Goal: Navigation & Orientation: Find specific page/section

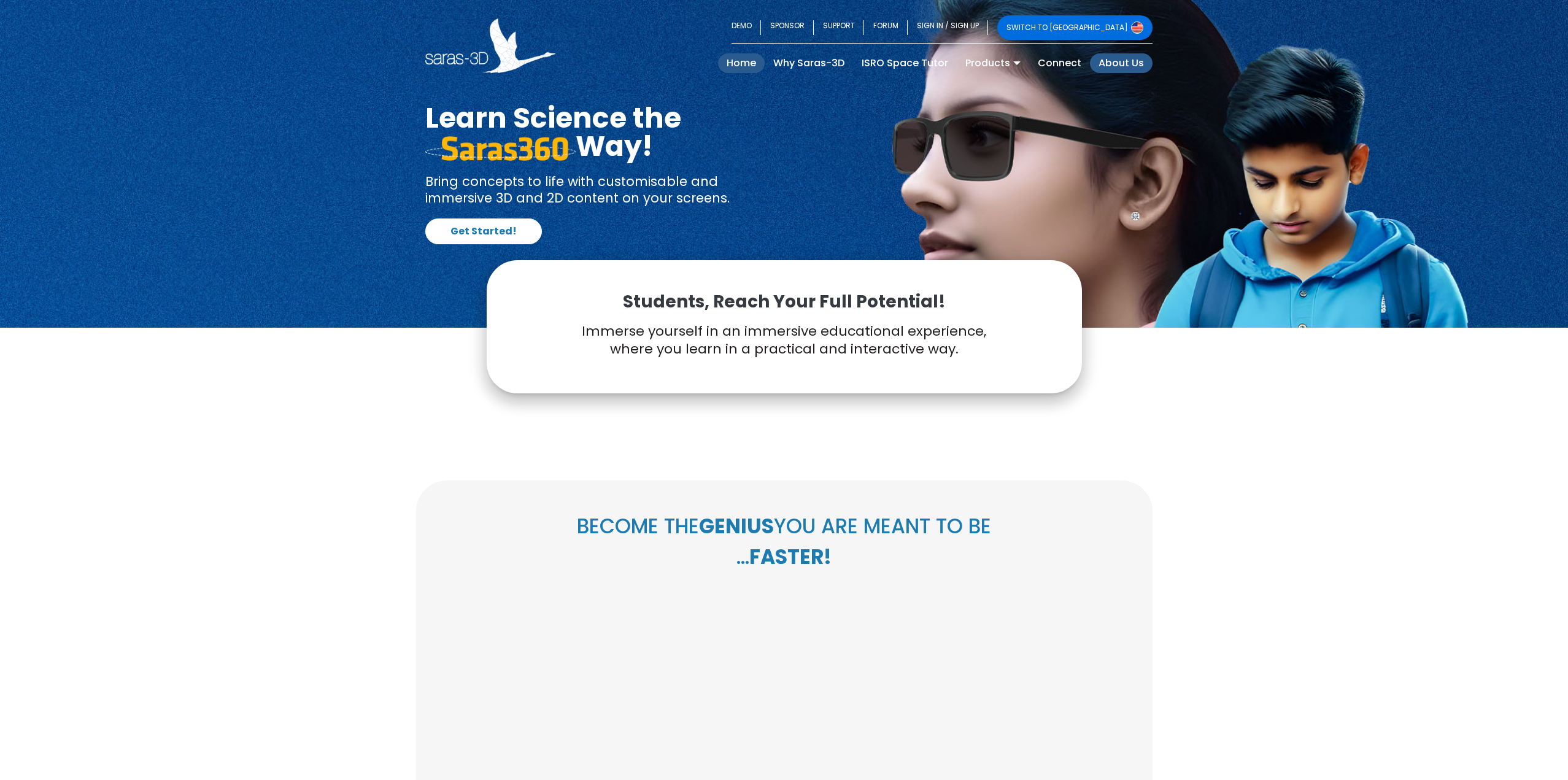
click at [1112, 62] on link "About Us" at bounding box center [1121, 63] width 63 height 19
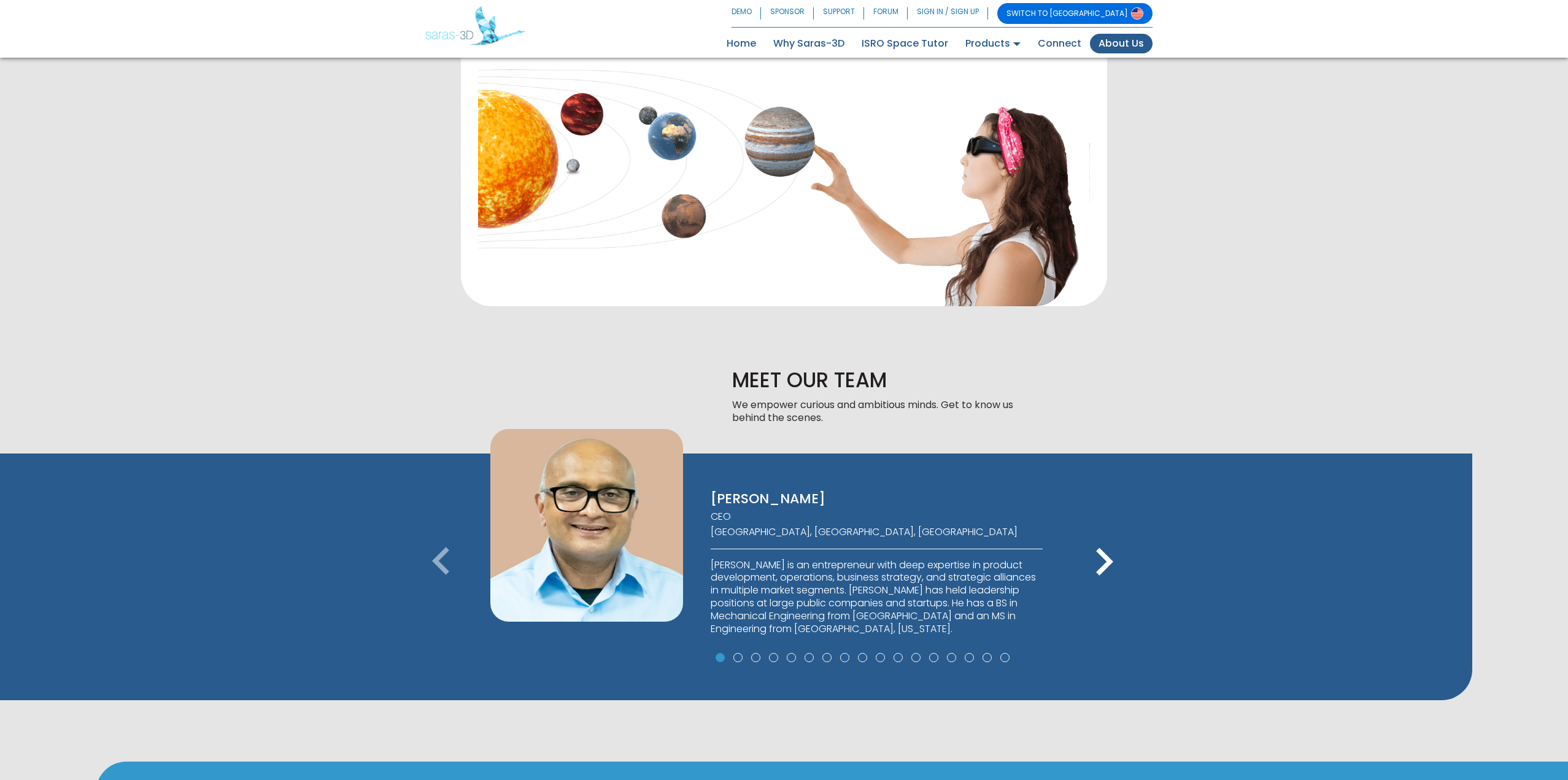
scroll to position [491, 0]
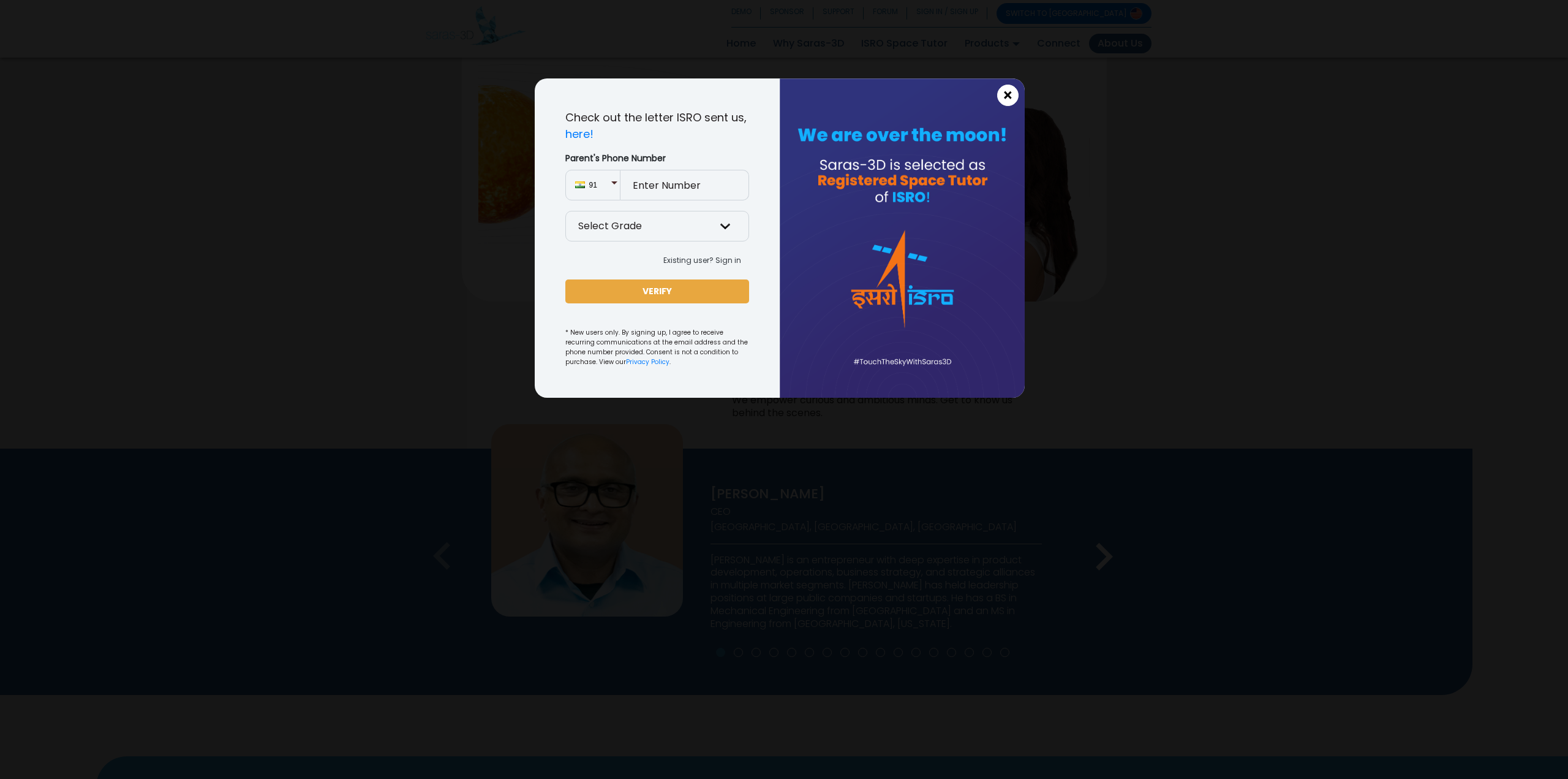
click at [1007, 96] on span "×" at bounding box center [1007, 96] width 11 height 16
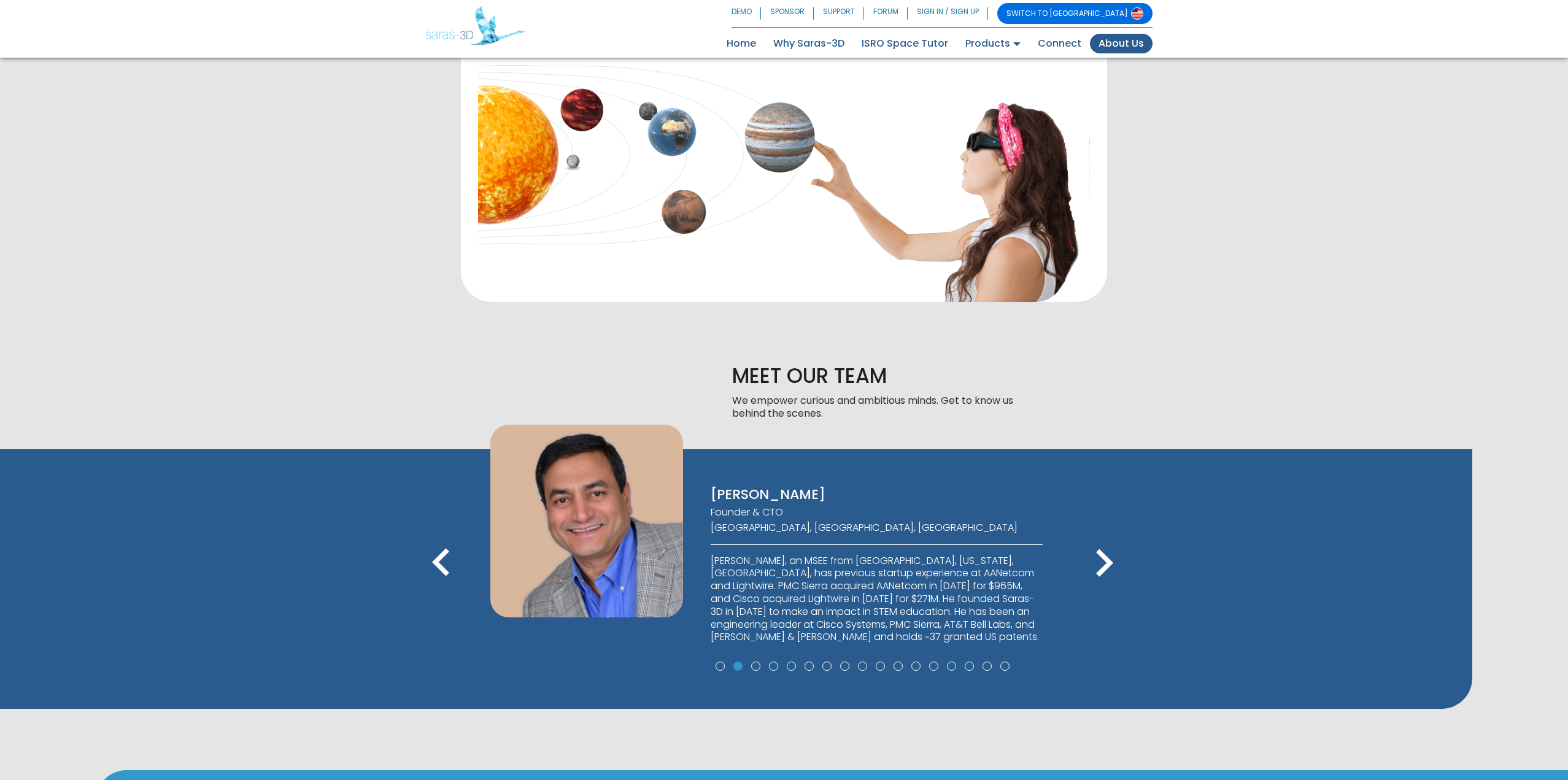
click at [1112, 554] on icon "keyboard_arrow_right" at bounding box center [1104, 563] width 55 height 55
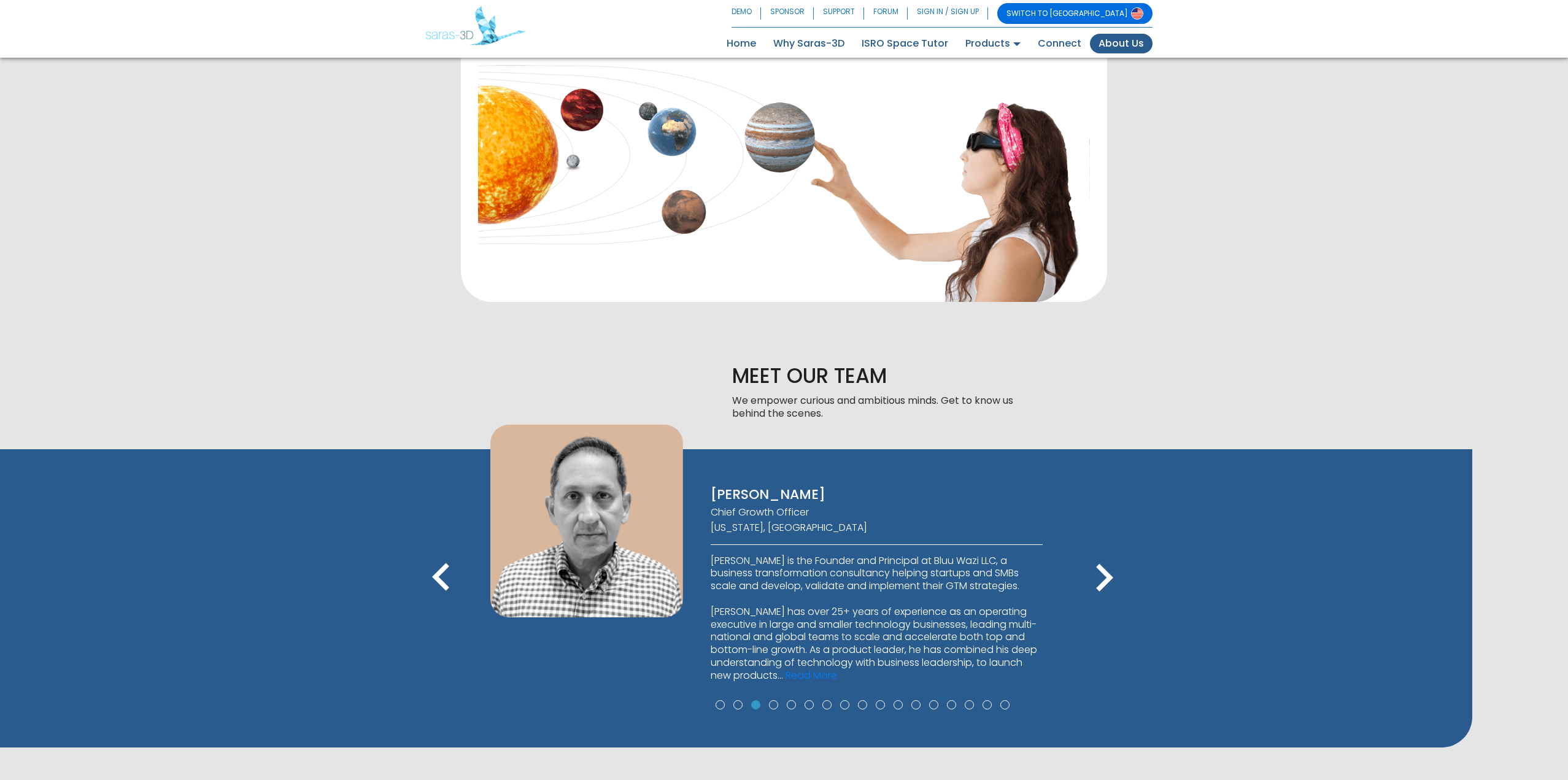
click at [436, 567] on icon "keyboard_arrow_left" at bounding box center [441, 578] width 55 height 55
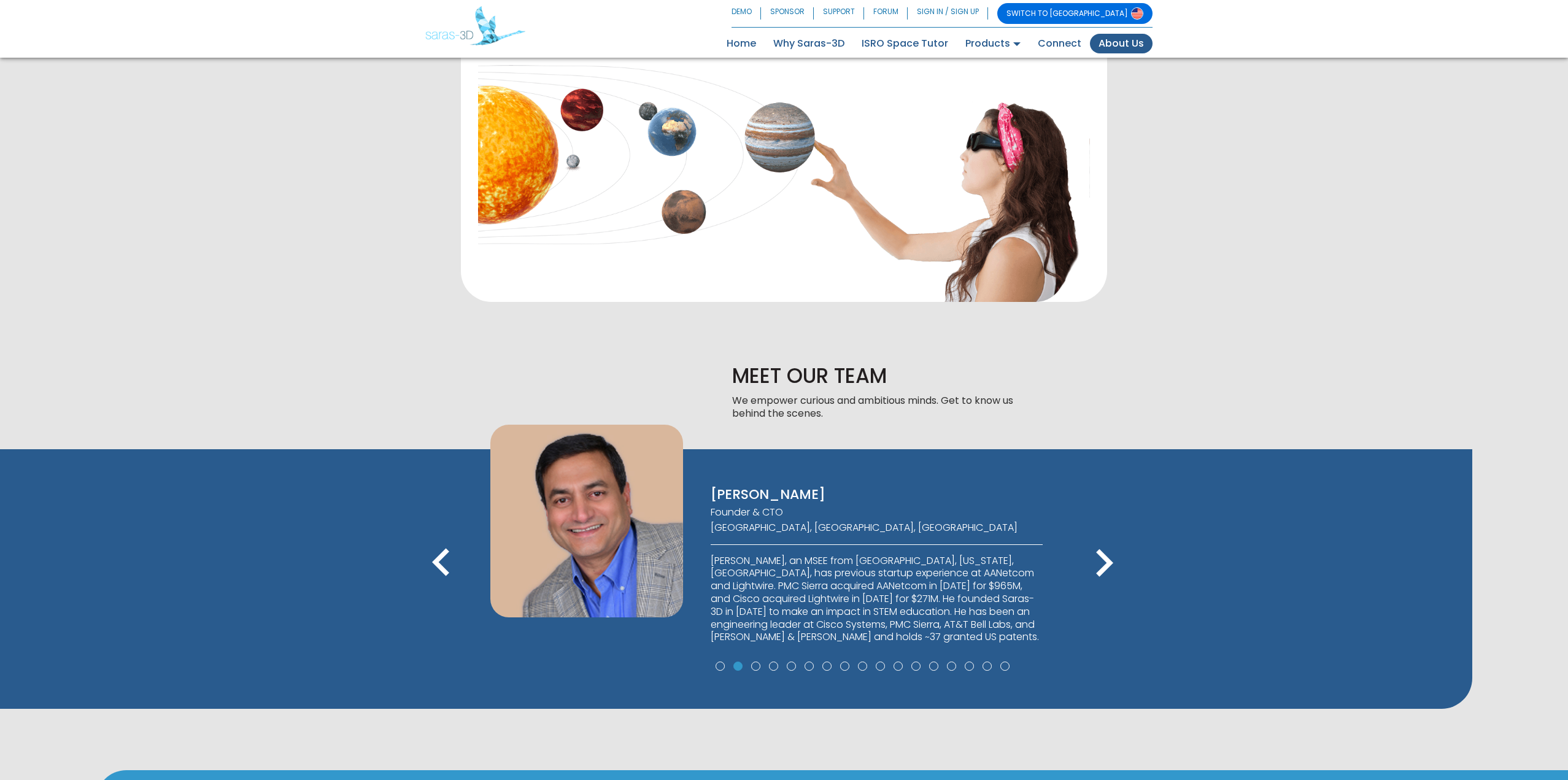
click at [1105, 561] on icon "keyboard_arrow_right" at bounding box center [1104, 563] width 55 height 55
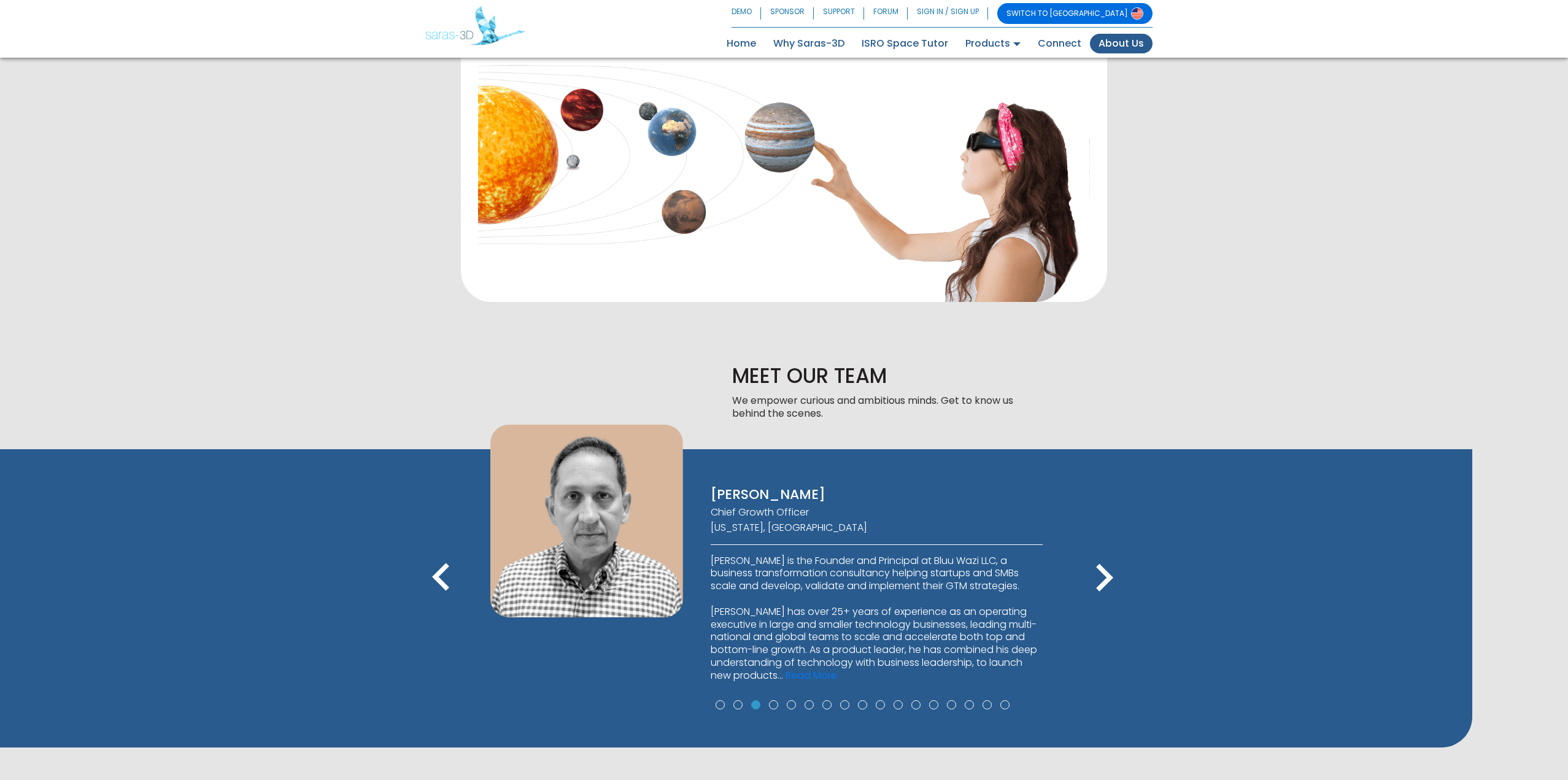
click at [1104, 561] on icon "keyboard_arrow_right" at bounding box center [1104, 578] width 55 height 55
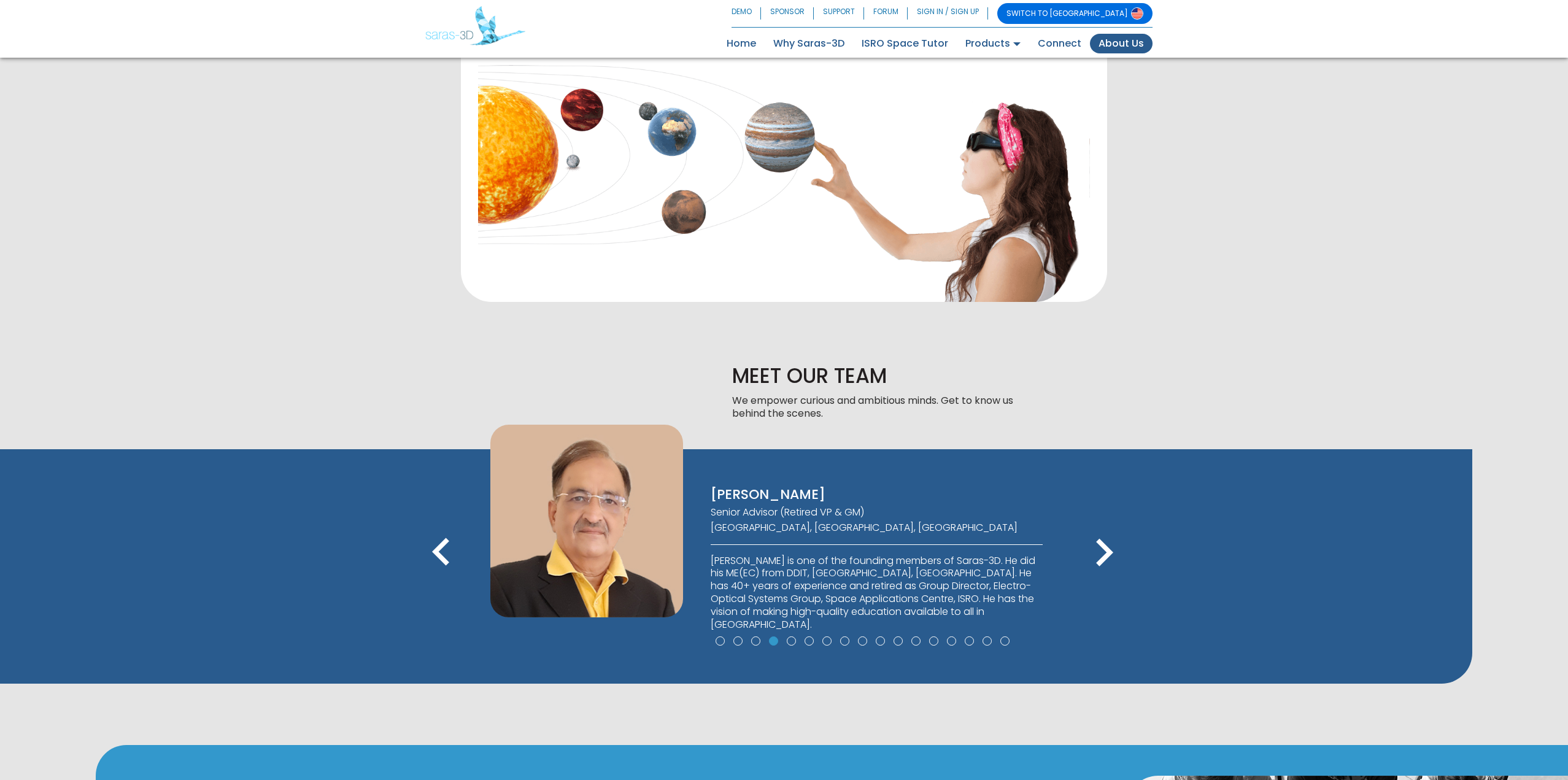
click at [1105, 555] on icon "keyboard_arrow_right" at bounding box center [1104, 553] width 55 height 55
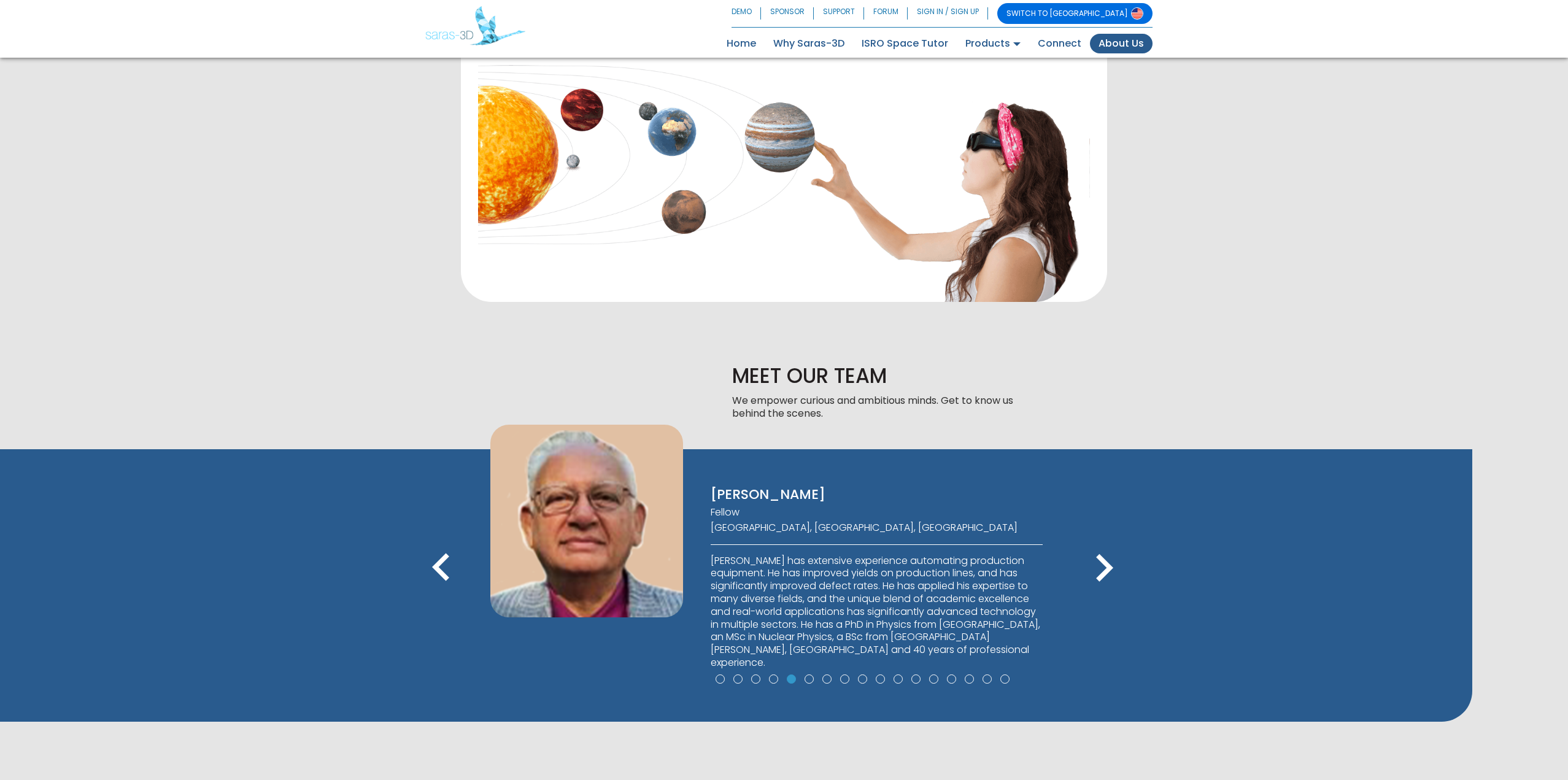
click at [1105, 555] on icon "keyboard_arrow_right" at bounding box center [1104, 568] width 55 height 55
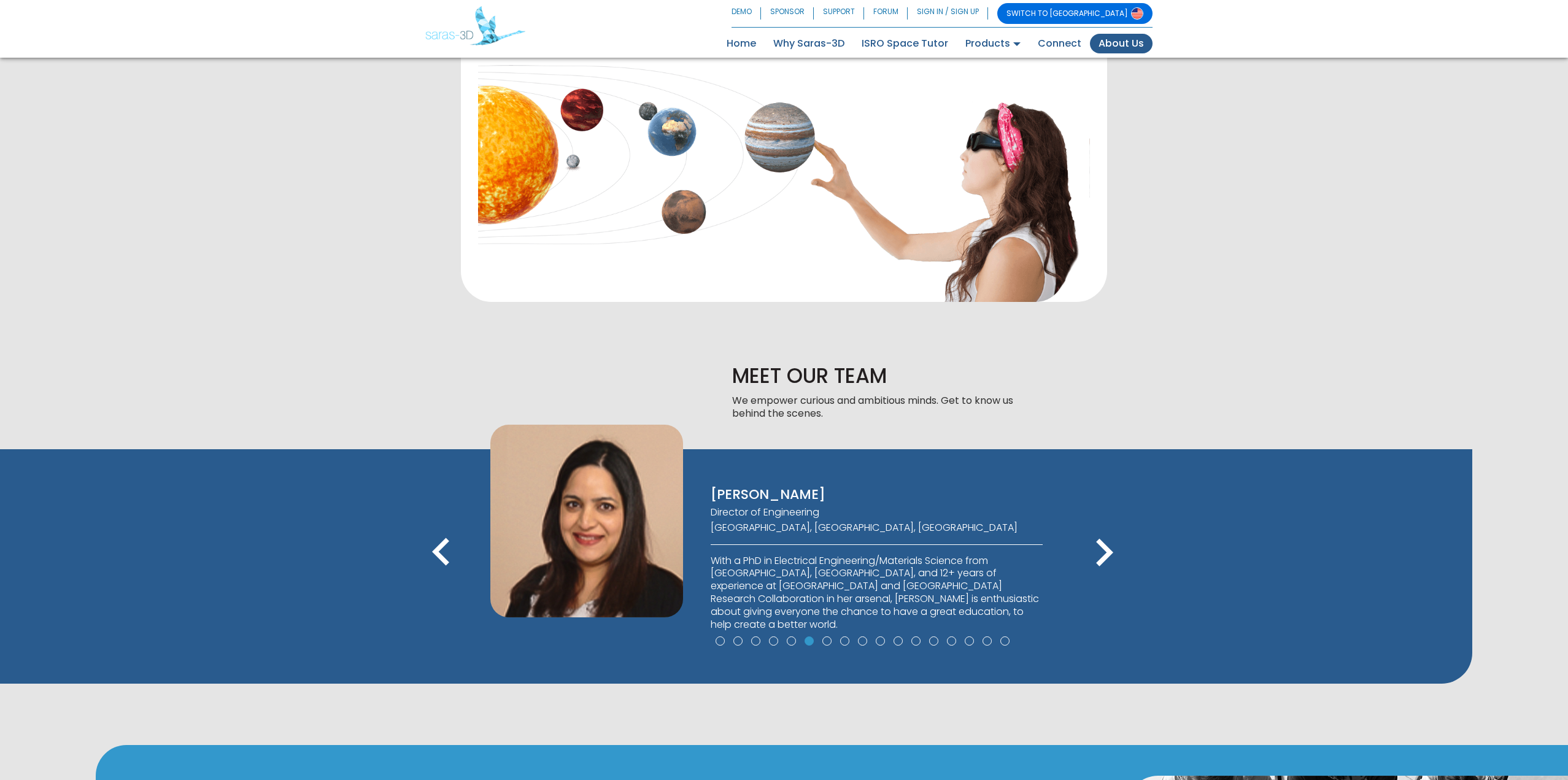
click at [1105, 555] on icon "keyboard_arrow_right" at bounding box center [1104, 553] width 55 height 55
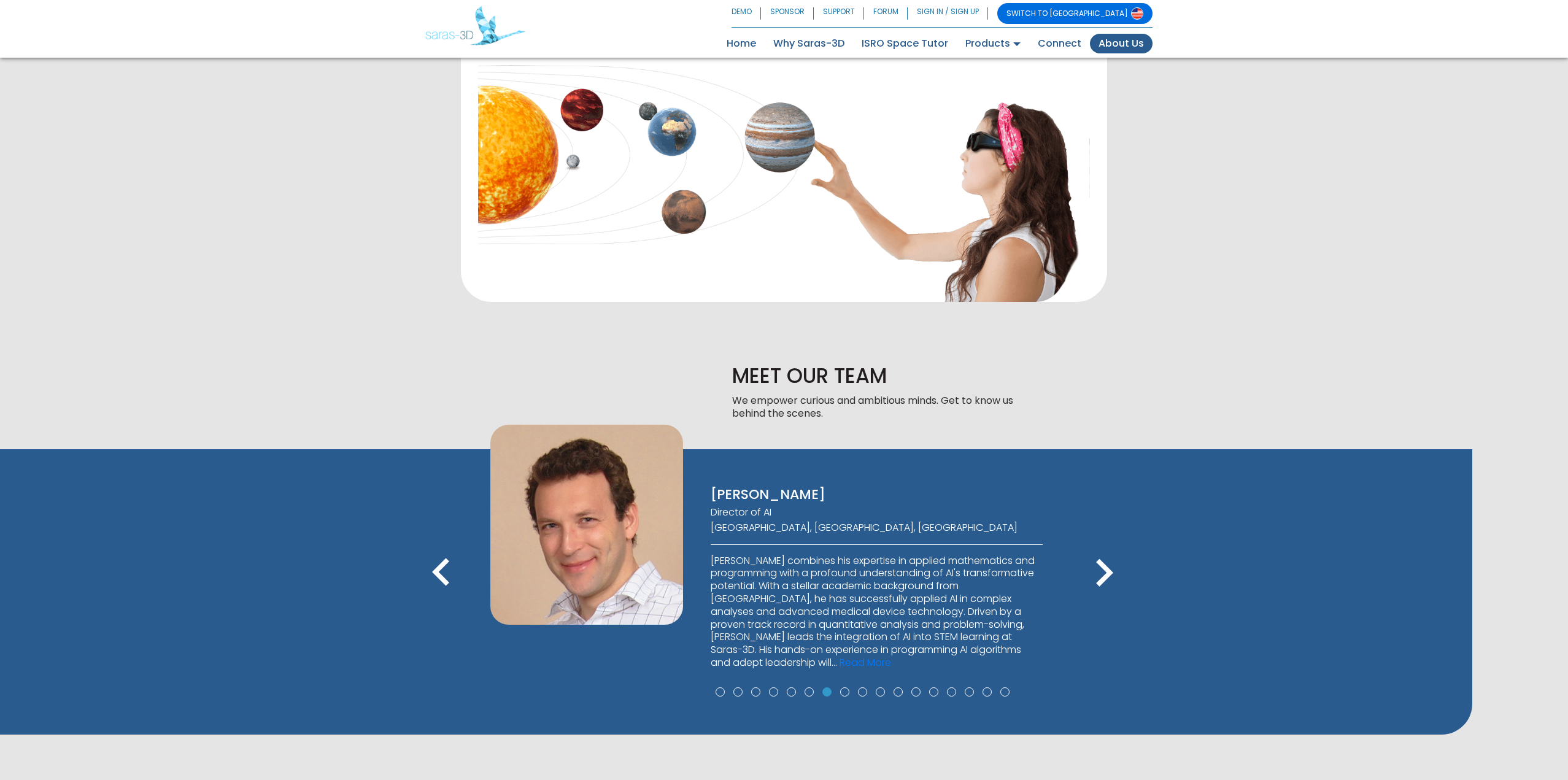
click at [1107, 566] on icon "keyboard_arrow_right" at bounding box center [1104, 573] width 55 height 55
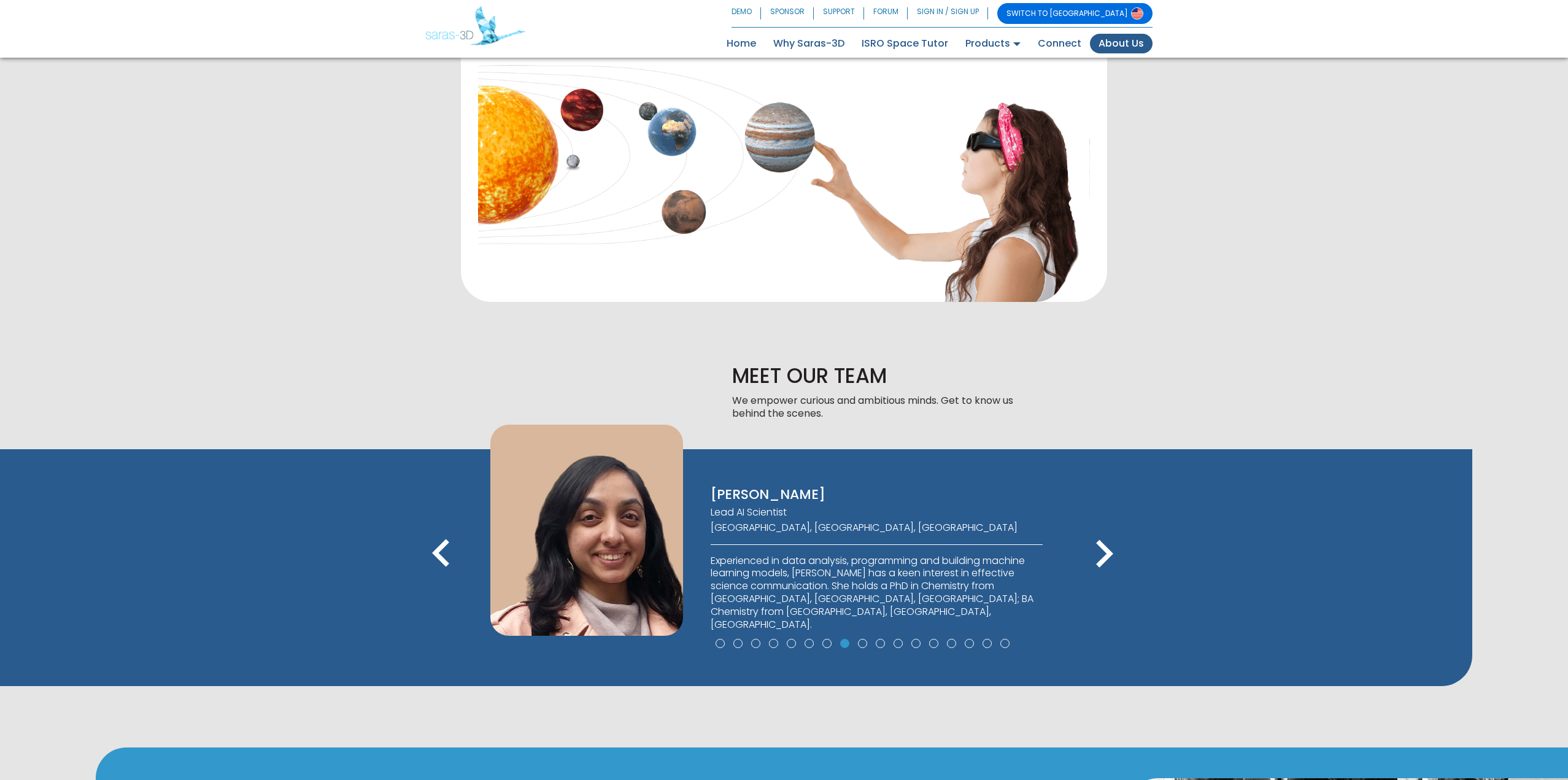
click at [1108, 569] on icon "keyboard_arrow_right" at bounding box center [1104, 554] width 55 height 55
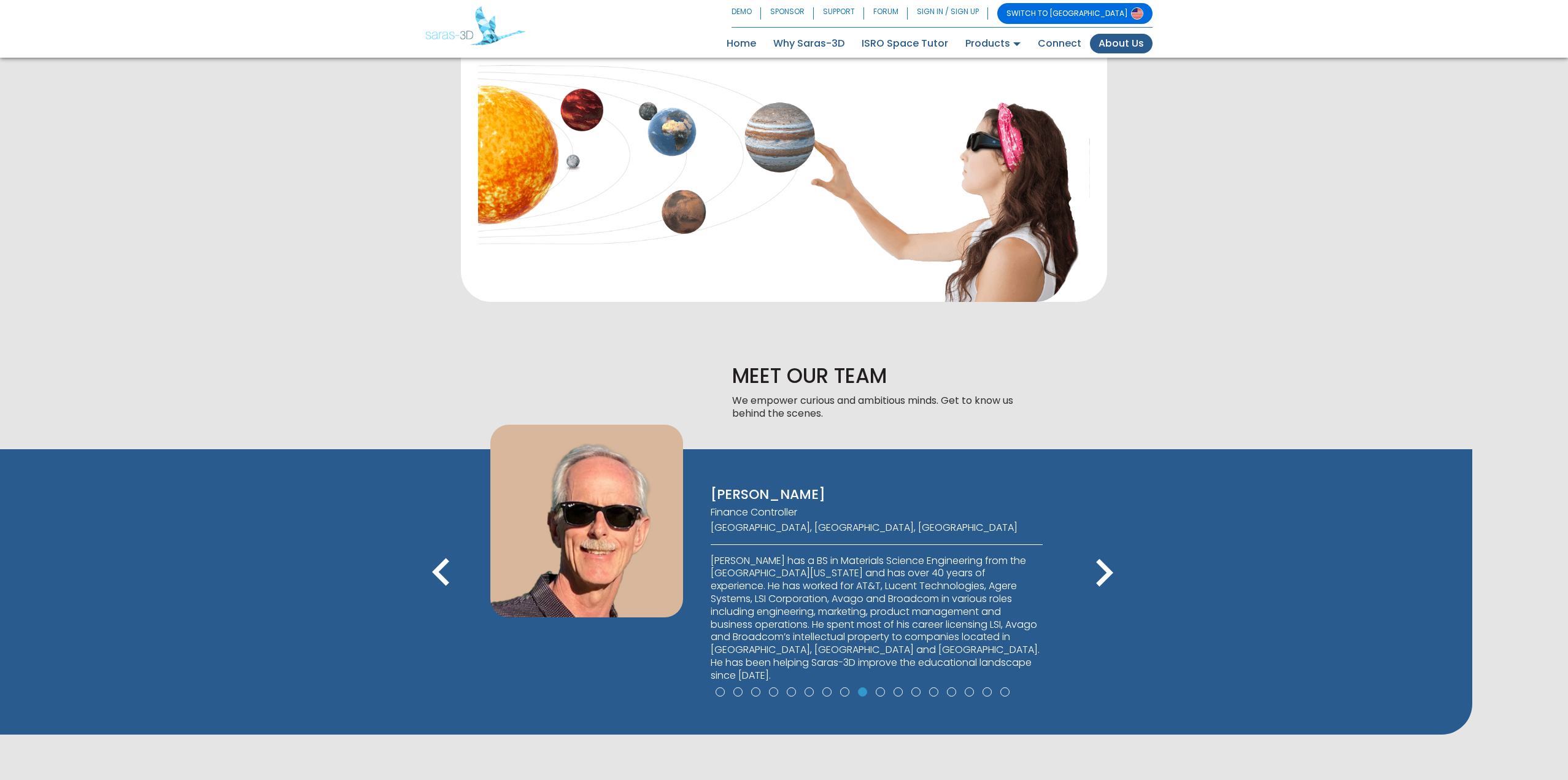
click at [1108, 569] on icon "keyboard_arrow_right" at bounding box center [1104, 573] width 55 height 55
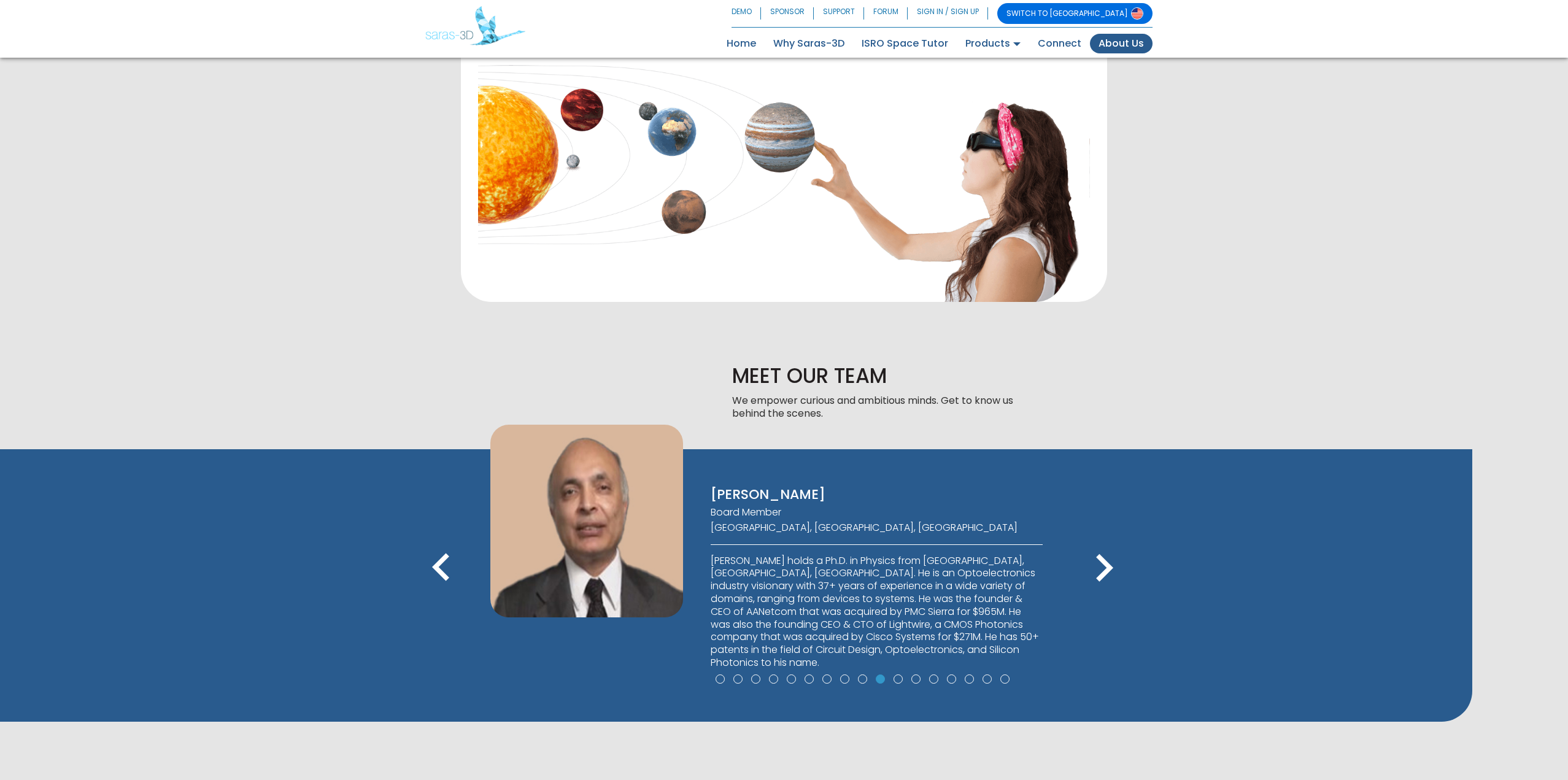
click at [1108, 569] on icon "keyboard_arrow_right" at bounding box center [1104, 568] width 55 height 55
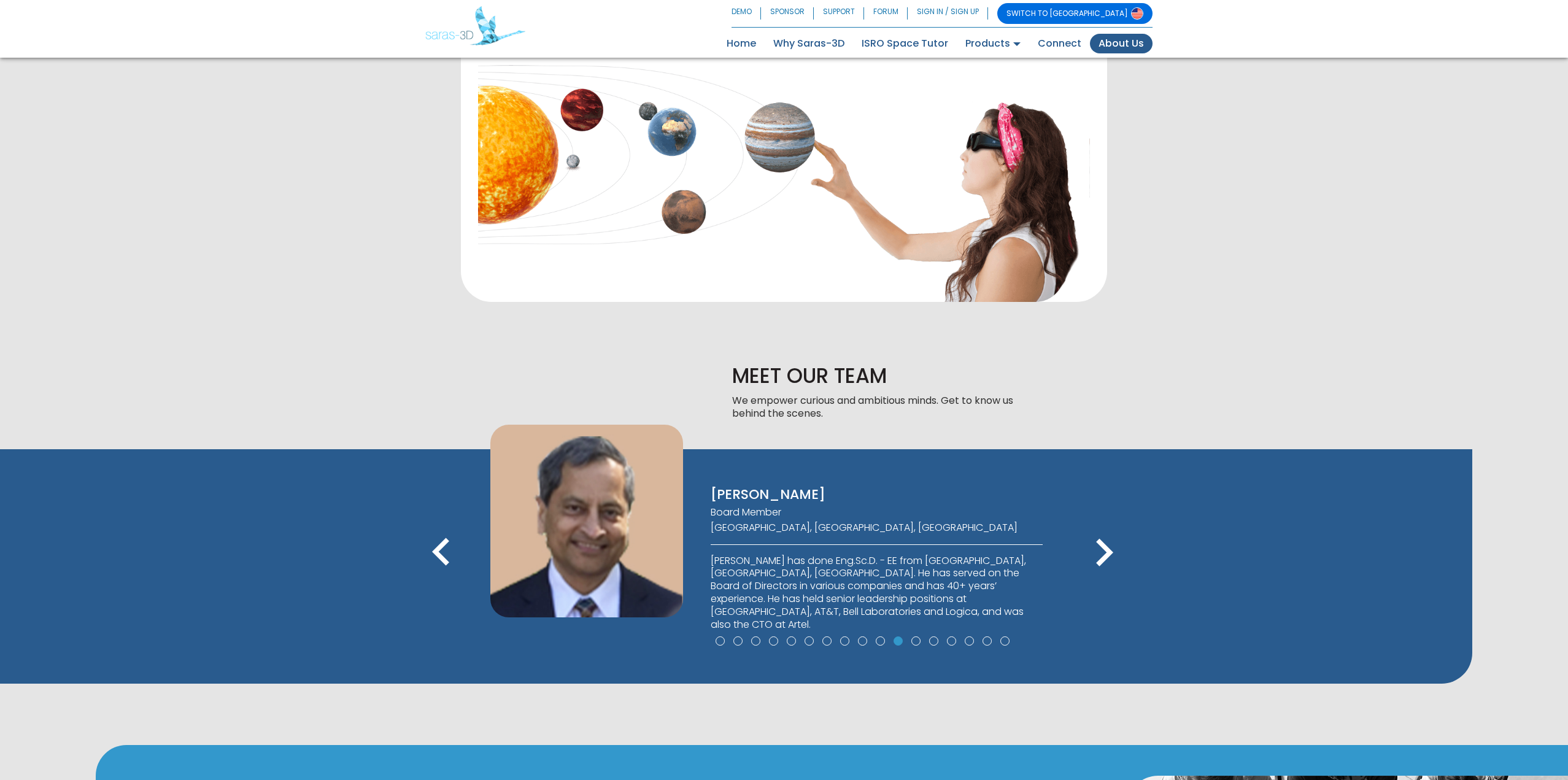
click at [1108, 569] on icon "keyboard_arrow_right" at bounding box center [1104, 553] width 55 height 55
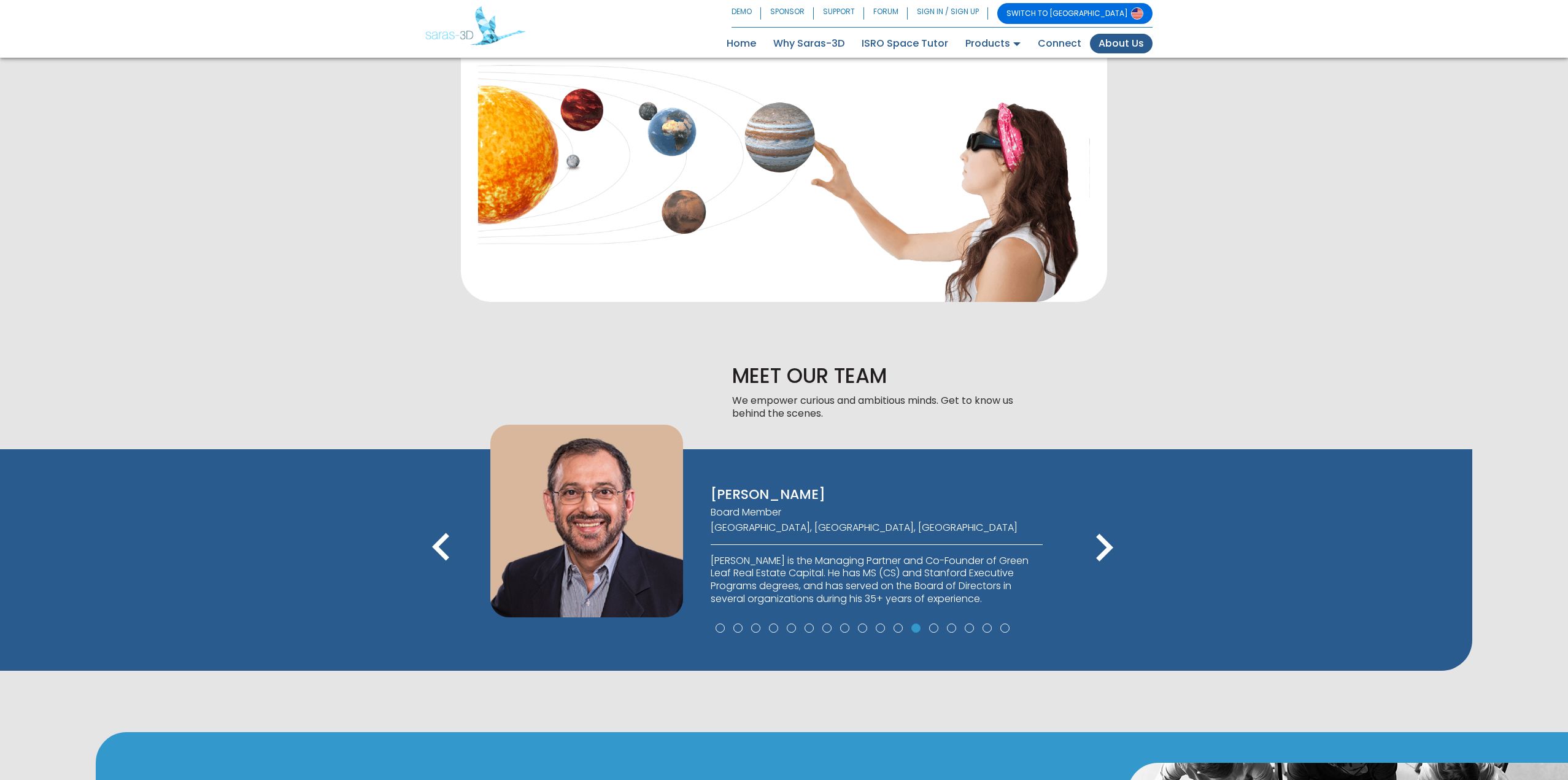
click at [1108, 569] on icon "keyboard_arrow_right" at bounding box center [1104, 548] width 55 height 55
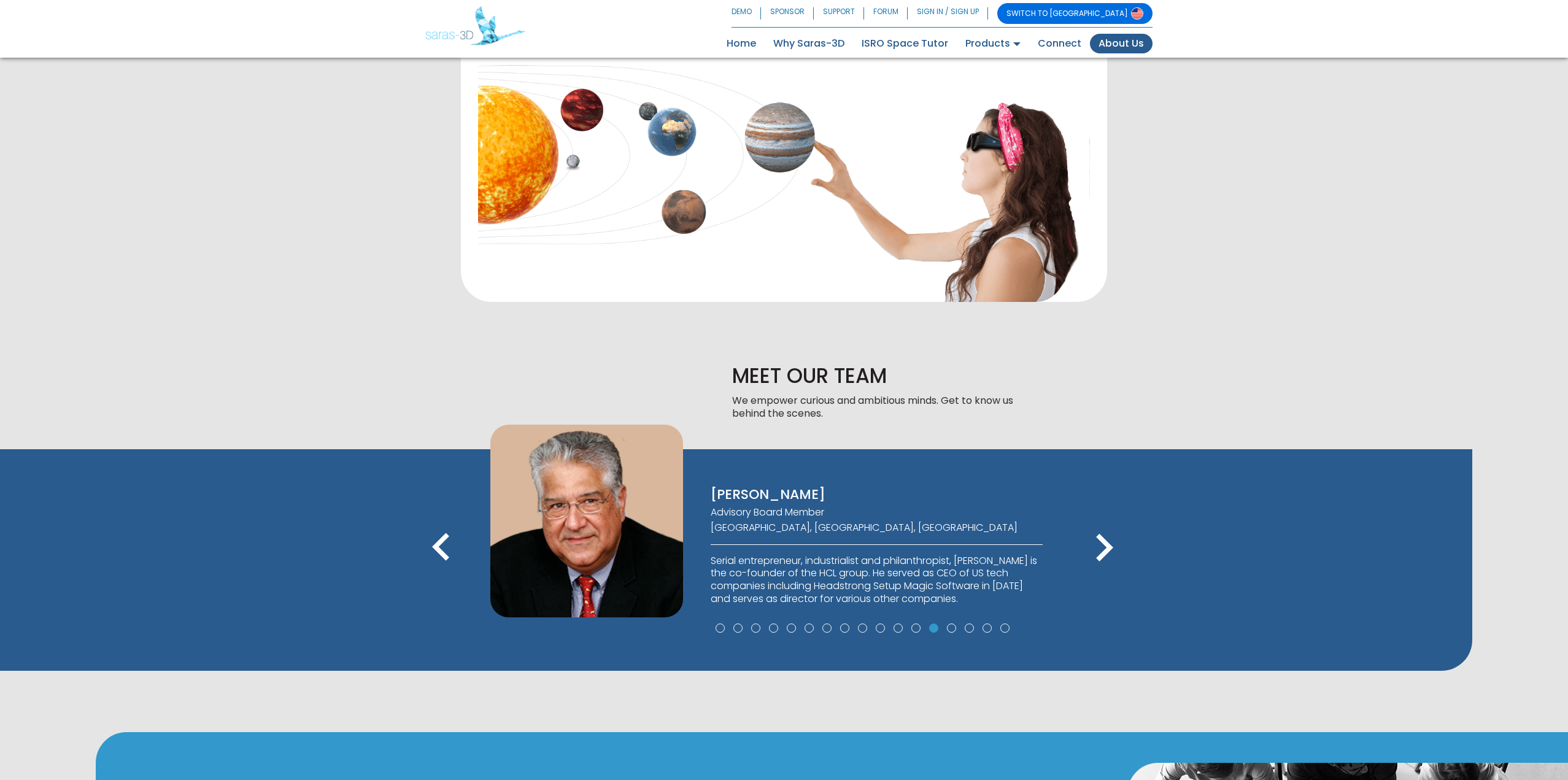
click at [1108, 569] on icon "keyboard_arrow_right" at bounding box center [1104, 548] width 55 height 55
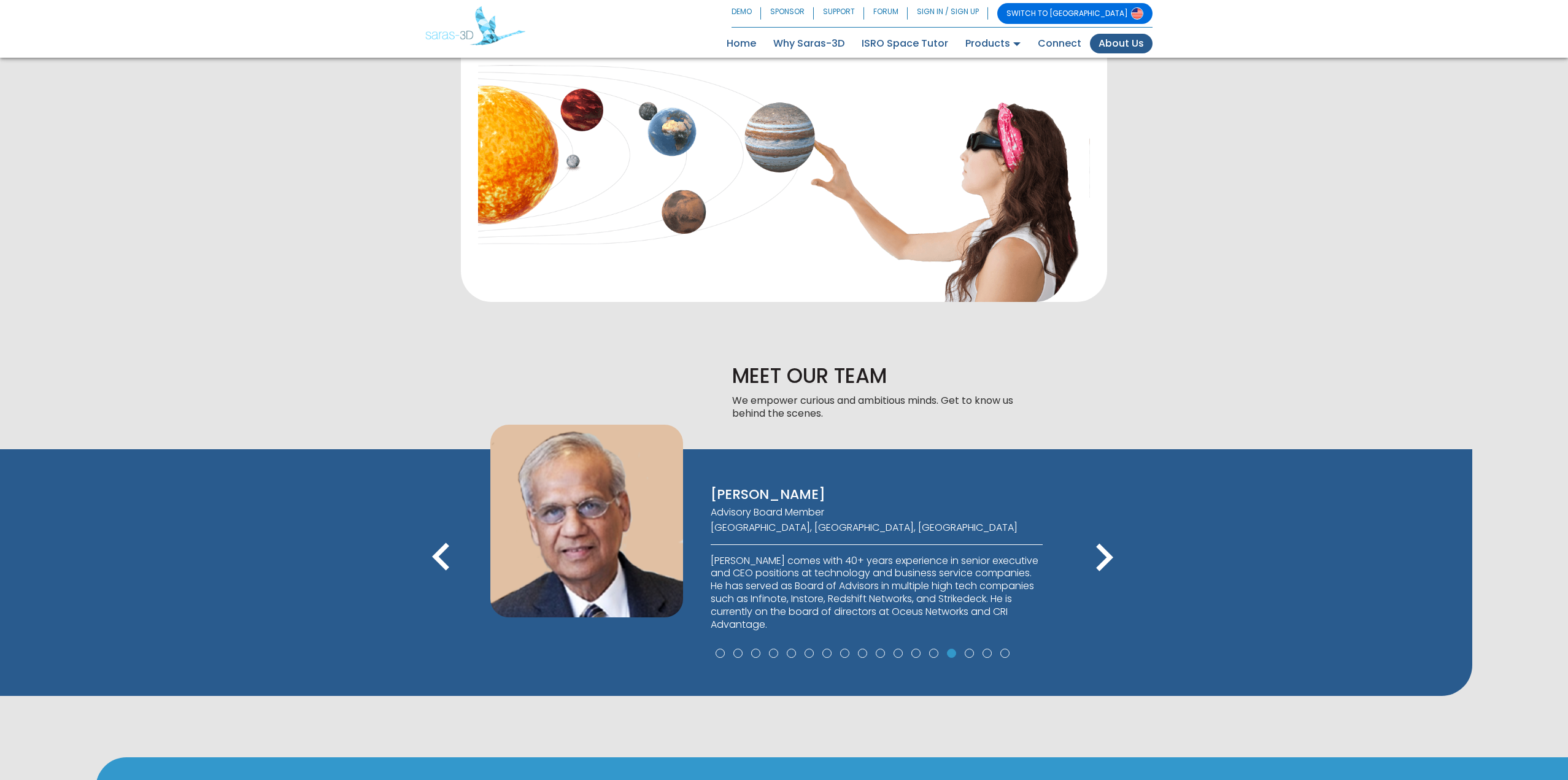
click at [1108, 569] on icon "keyboard_arrow_right" at bounding box center [1104, 558] width 55 height 55
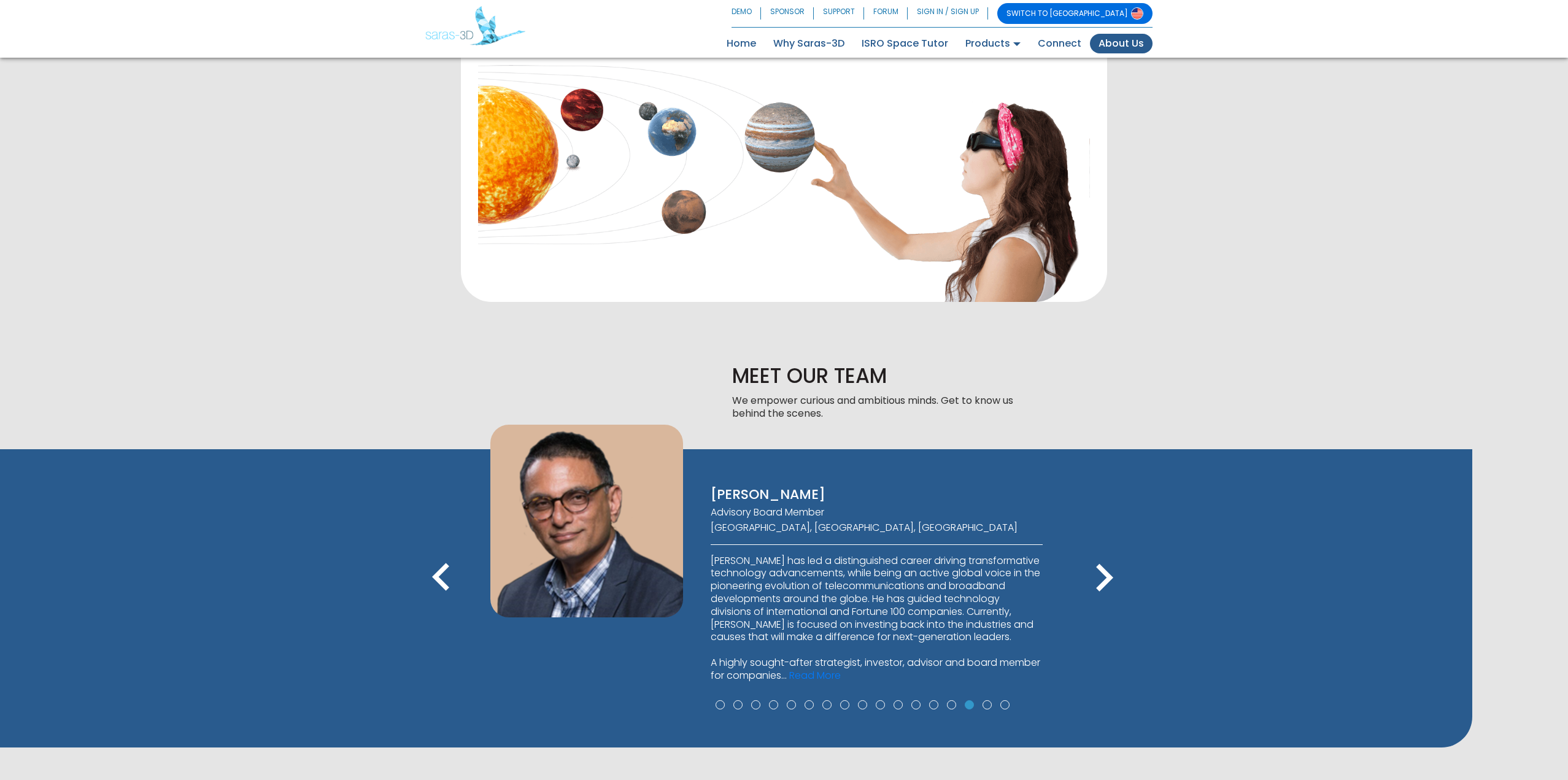
click at [1108, 569] on icon "keyboard_arrow_right" at bounding box center [1104, 578] width 55 height 55
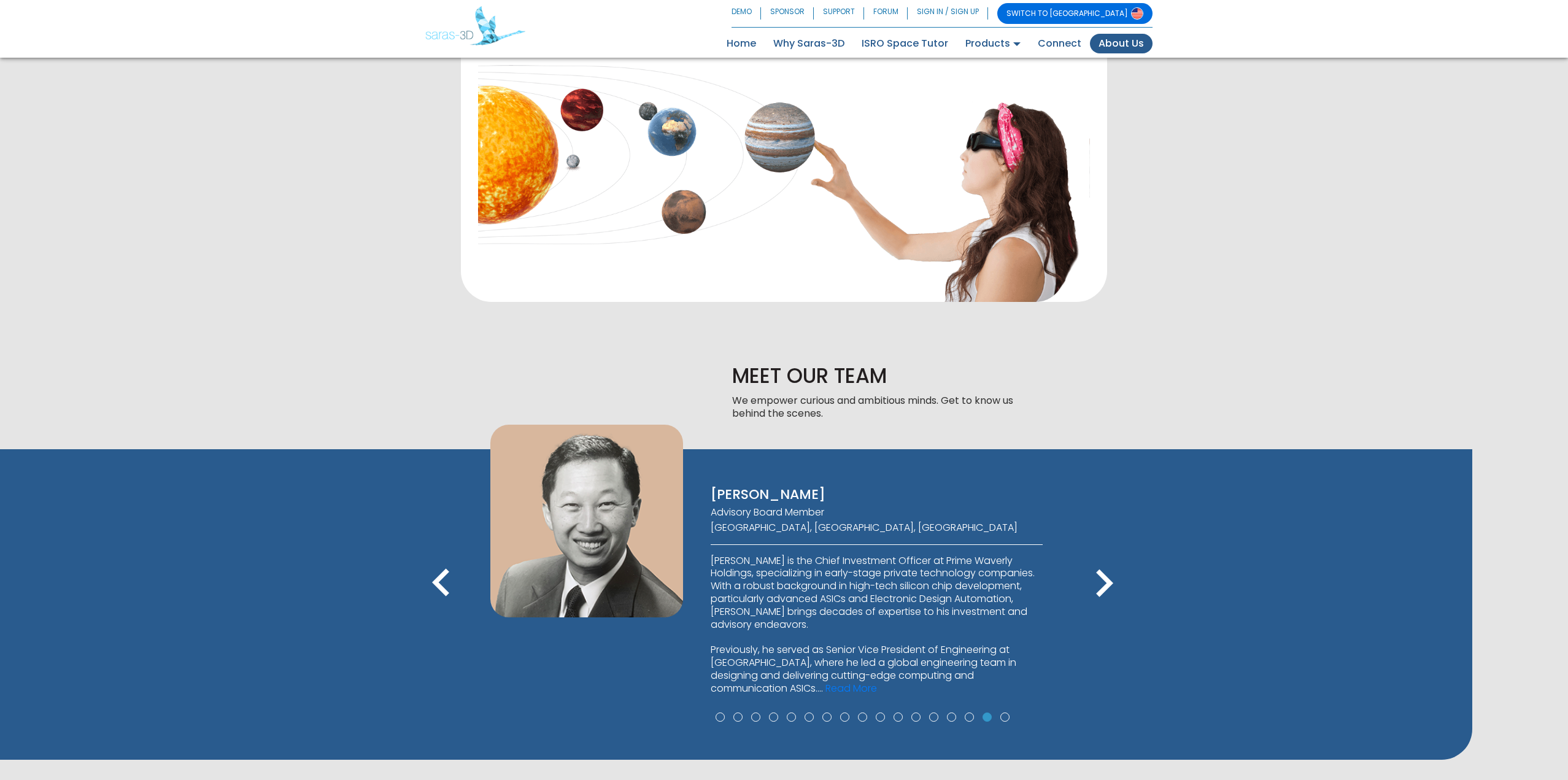
click at [440, 577] on icon "keyboard_arrow_left" at bounding box center [441, 584] width 55 height 55
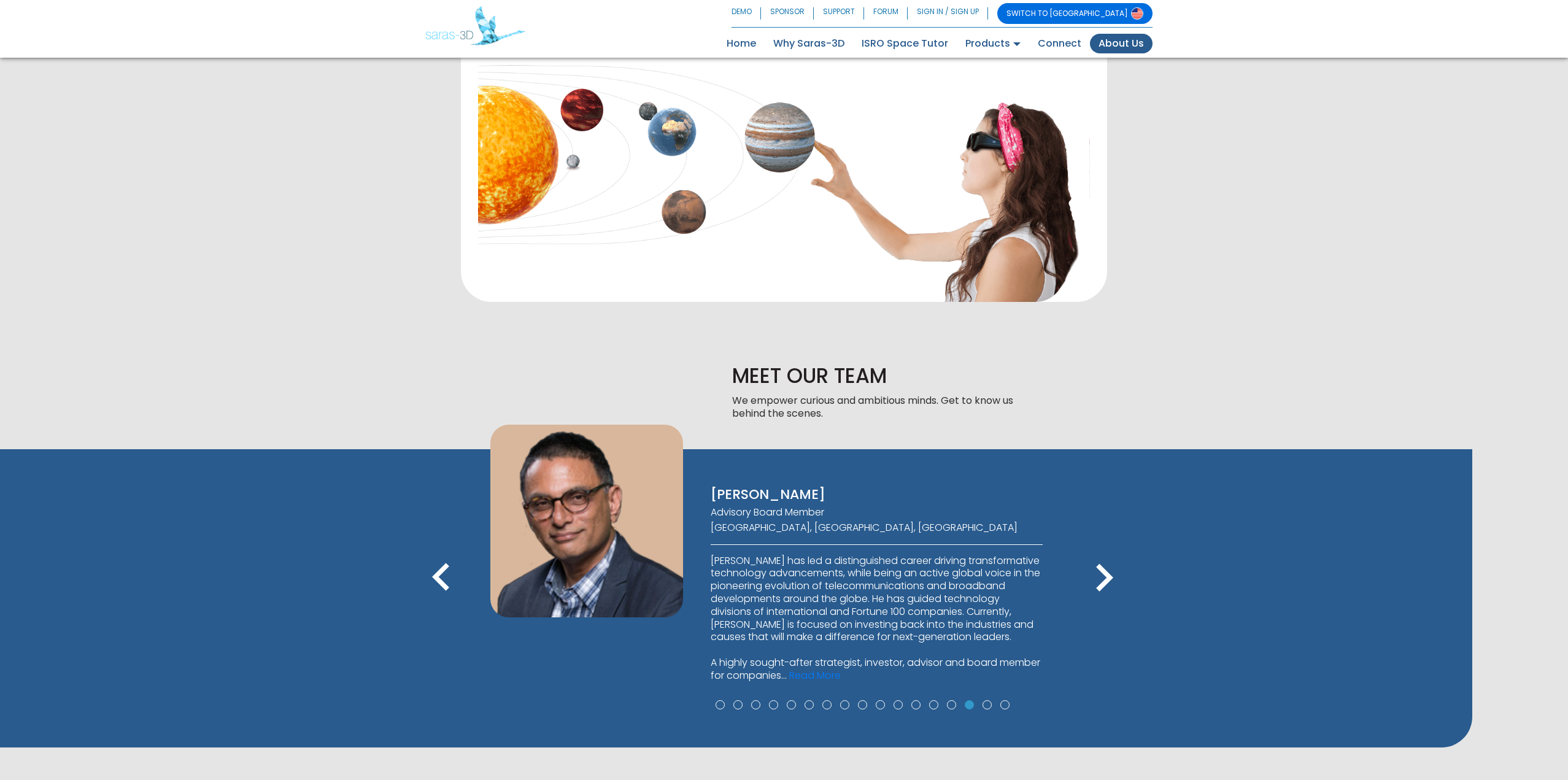
click at [1112, 578] on icon "keyboard_arrow_right" at bounding box center [1104, 578] width 55 height 55
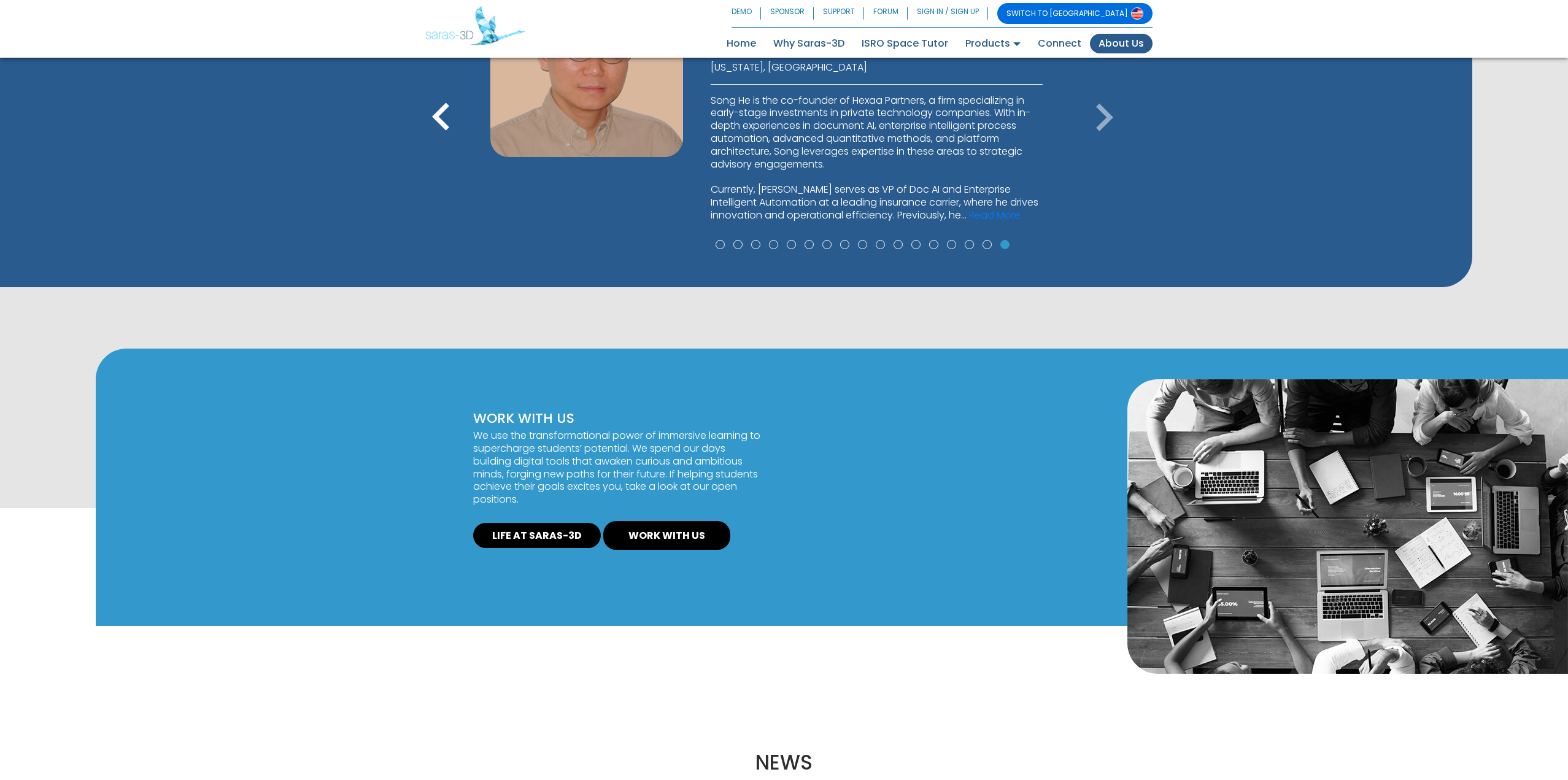
scroll to position [797, 0]
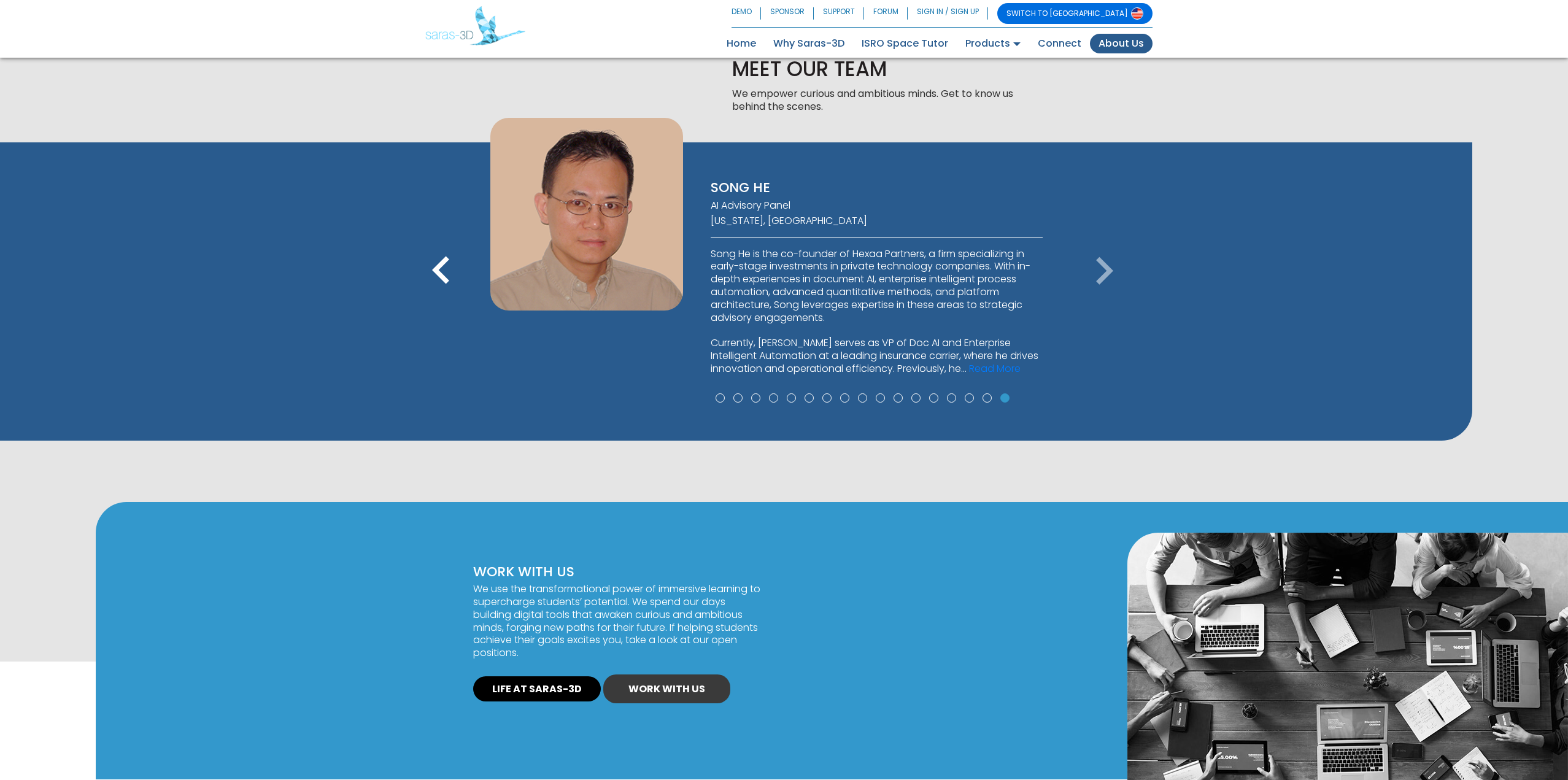
click at [656, 684] on link "WORK WITH US" at bounding box center [667, 689] width 127 height 29
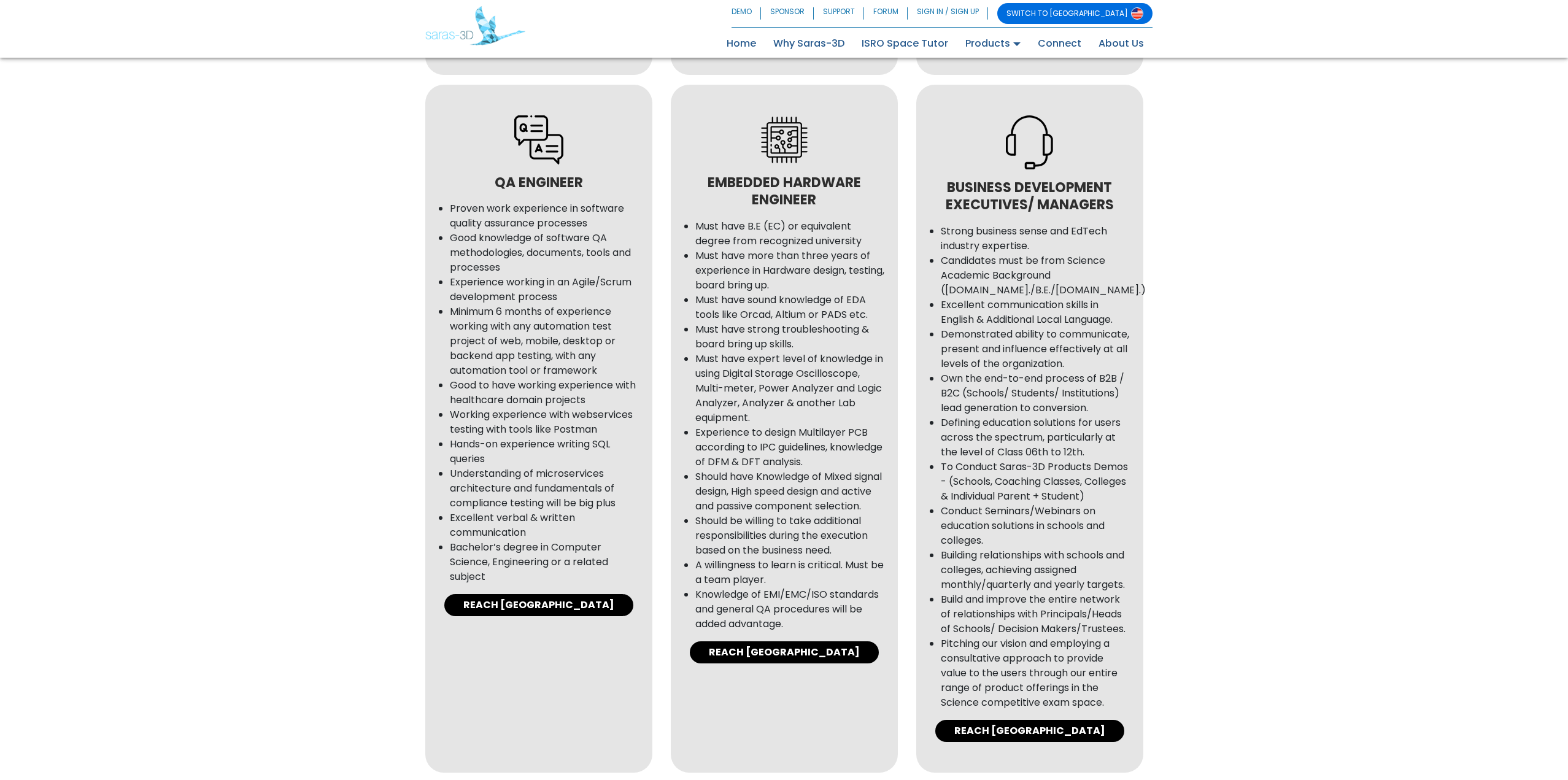
scroll to position [1472, 0]
